Goal: Check status: Check status

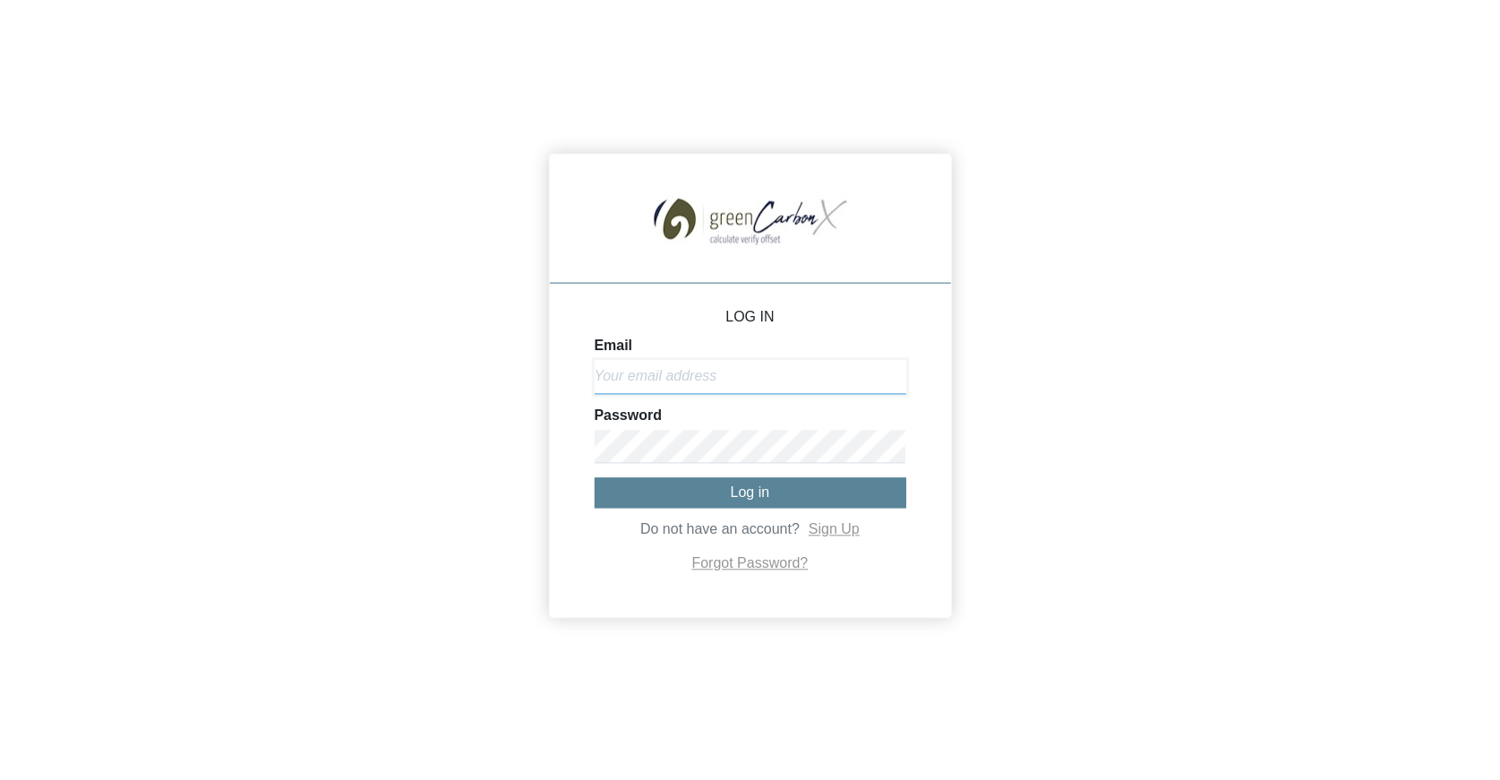
type input "[EMAIL_ADDRESS][DOMAIN_NAME]"
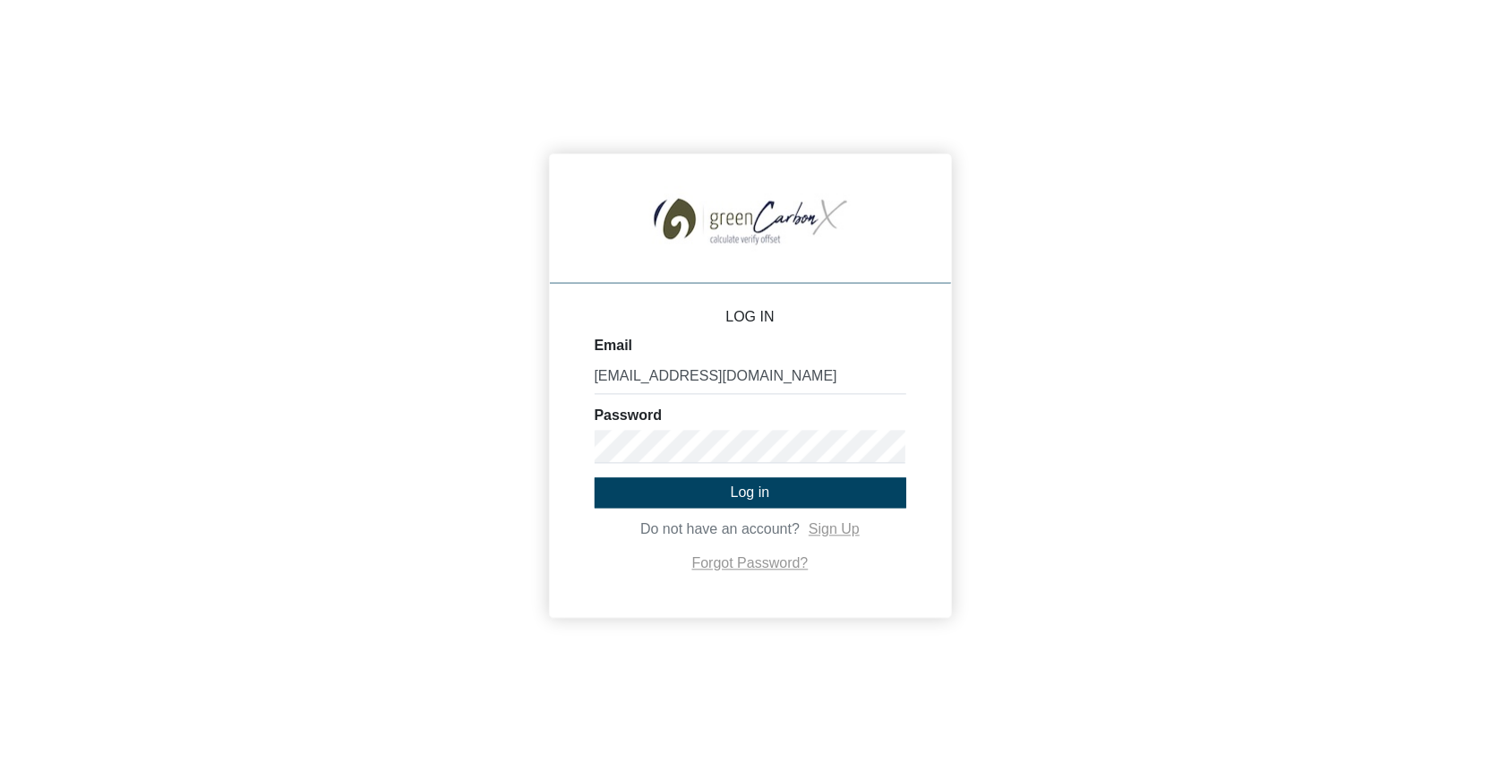
click at [743, 490] on span "Log in" at bounding box center [750, 492] width 39 height 15
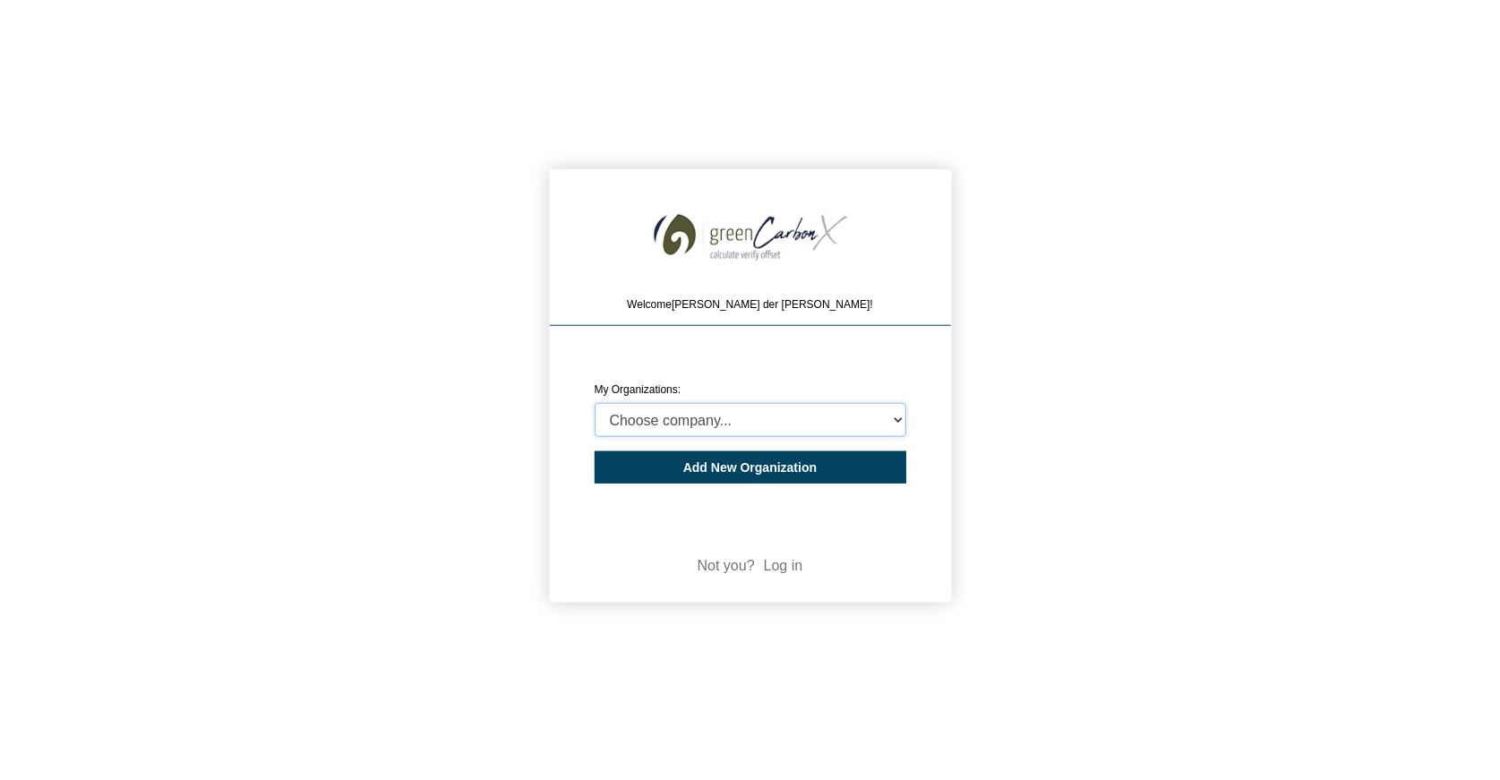
select select "4408065"
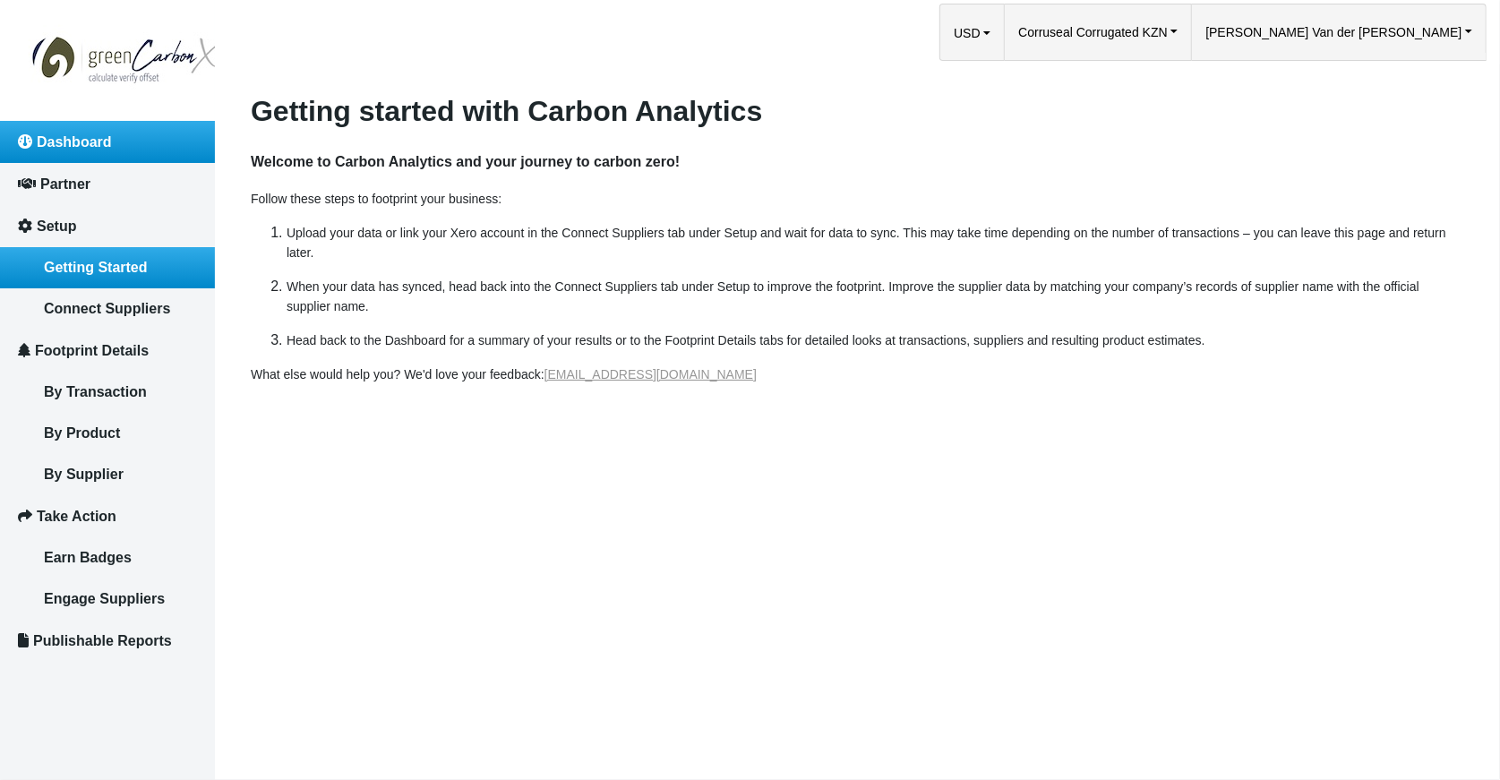
click at [104, 142] on span "Dashboard" at bounding box center [74, 141] width 75 height 15
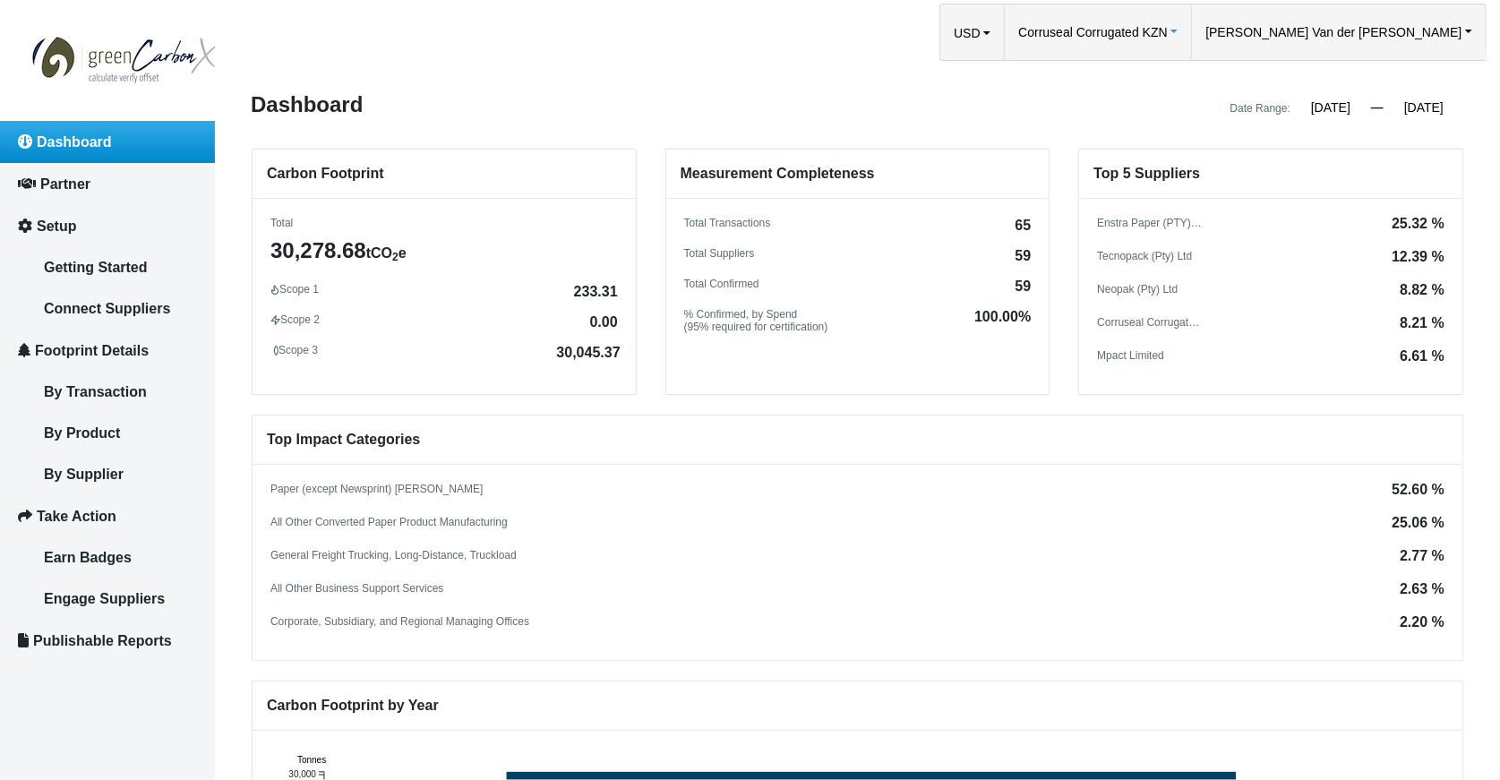
click at [1168, 33] on span "Corruseal Corrugated KZN" at bounding box center [1093, 32] width 150 height 56
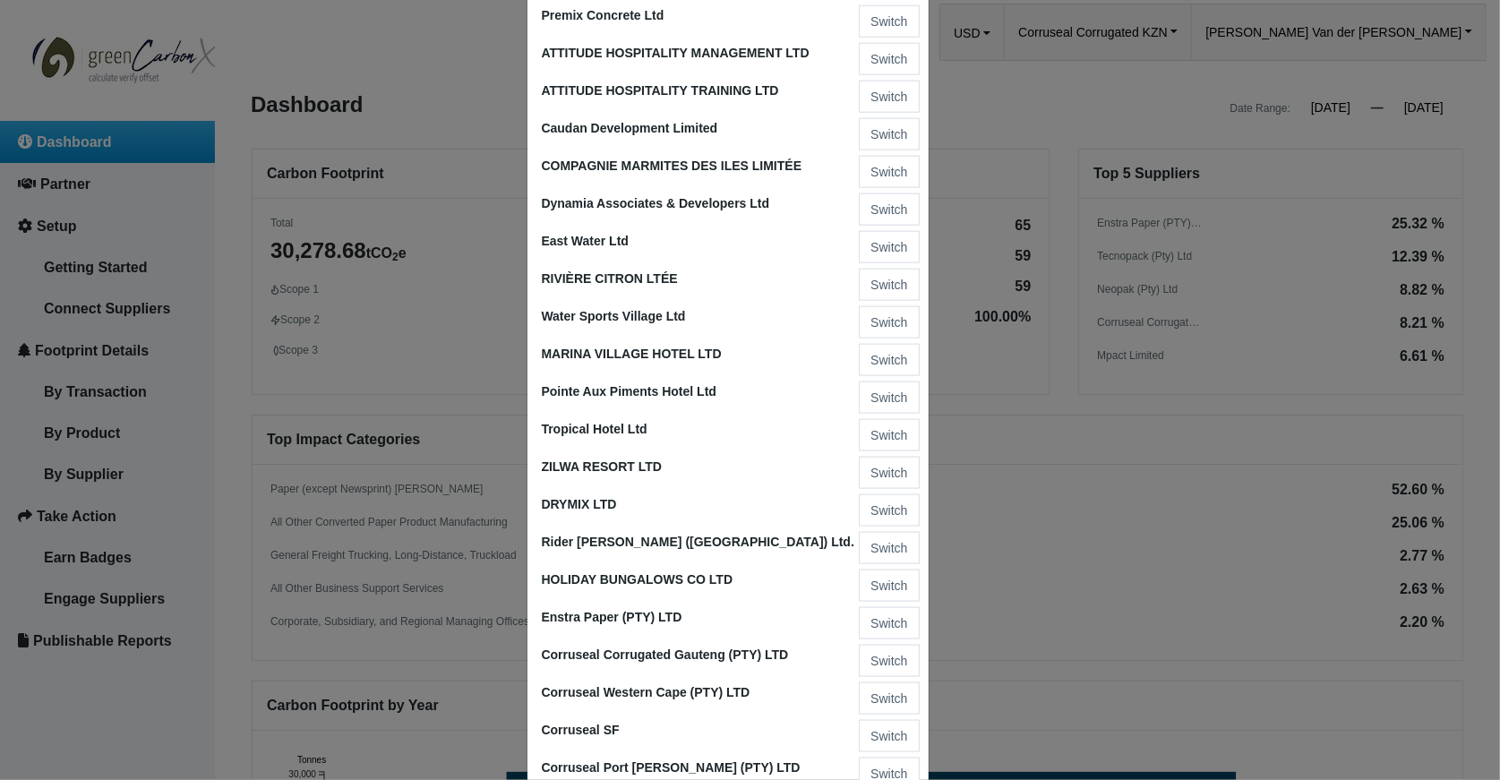
scroll to position [1698, 0]
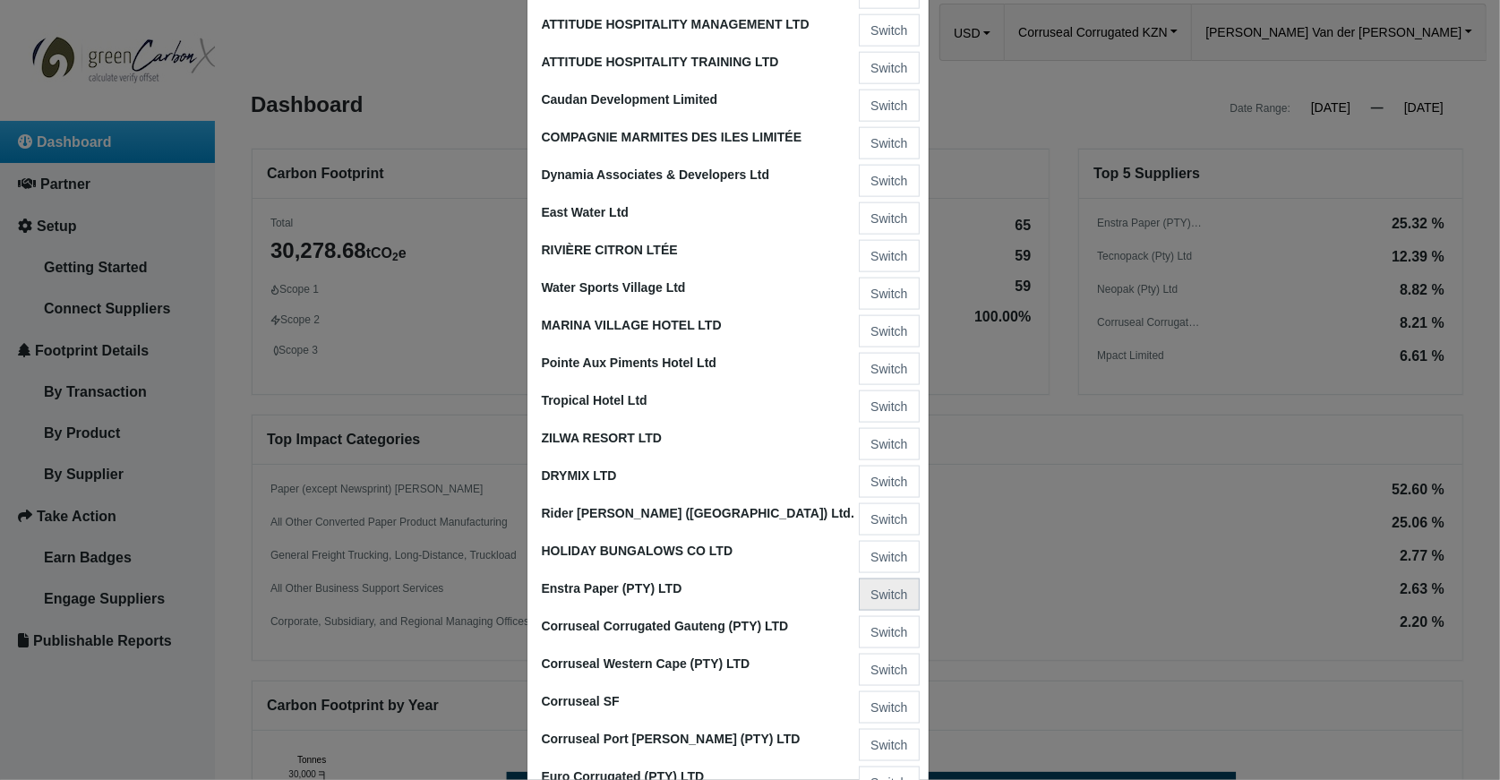
click at [880, 578] on button "Switch" at bounding box center [889, 594] width 60 height 32
